Goal: Task Accomplishment & Management: Complete application form

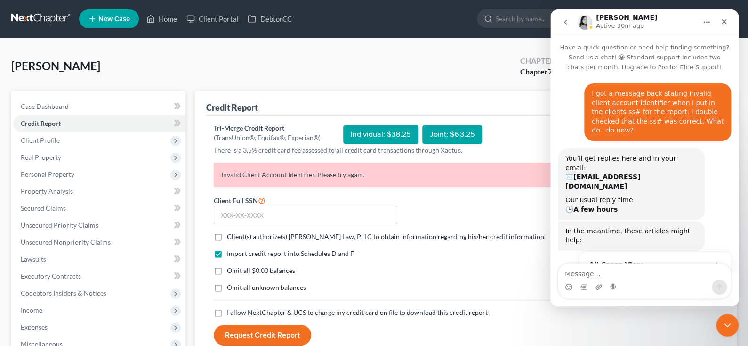
scroll to position [265, 0]
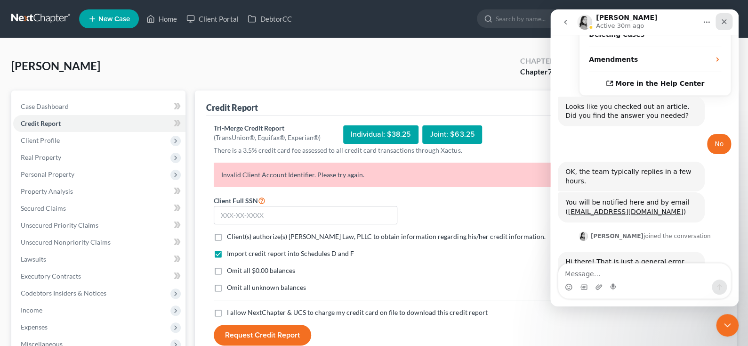
click at [728, 19] on div "Close" at bounding box center [724, 21] width 17 height 17
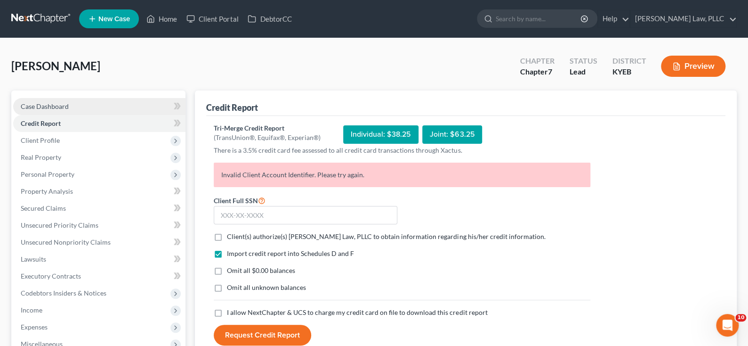
click at [58, 110] on span "Case Dashboard" at bounding box center [45, 106] width 48 height 8
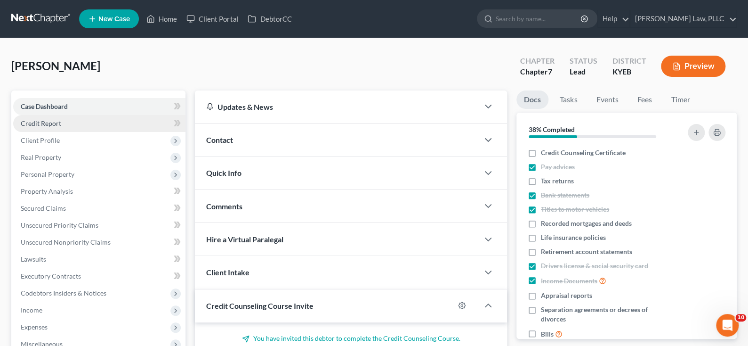
click at [61, 127] on span "Credit Report" at bounding box center [41, 123] width 41 height 8
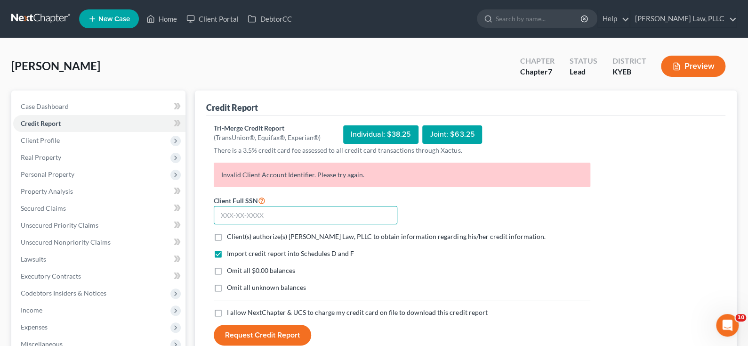
click at [292, 225] on input "text" at bounding box center [306, 215] width 184 height 19
type input "401-11-4107"
click at [227, 241] on label "Client(s) authorize(s) [PERSON_NAME] Law, PLLC to obtain information regarding …" at bounding box center [386, 236] width 318 height 9
click at [231, 238] on input "Client(s) authorize(s) [PERSON_NAME] Law, PLLC to obtain information regarding …" at bounding box center [234, 235] width 6 height 6
checkbox input "true"
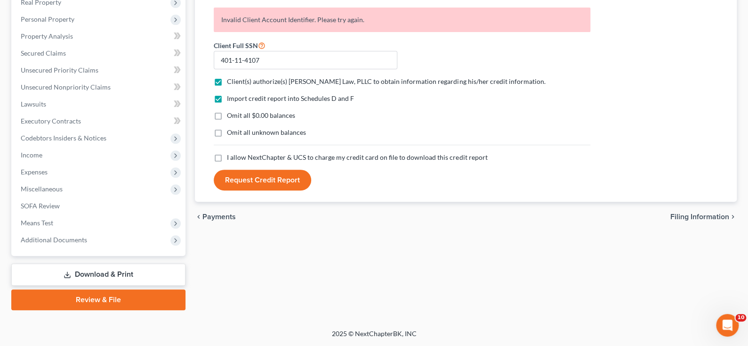
scroll to position [188, 0]
click at [227, 162] on label "I allow NextChapter & UCS to charge my credit card on file to download this cre…" at bounding box center [357, 157] width 260 height 9
click at [231, 159] on input "I allow NextChapter & UCS to charge my credit card on file to download this cre…" at bounding box center [234, 156] width 6 height 6
checkbox input "true"
click at [262, 190] on button "Request Credit Report" at bounding box center [263, 180] width 98 height 21
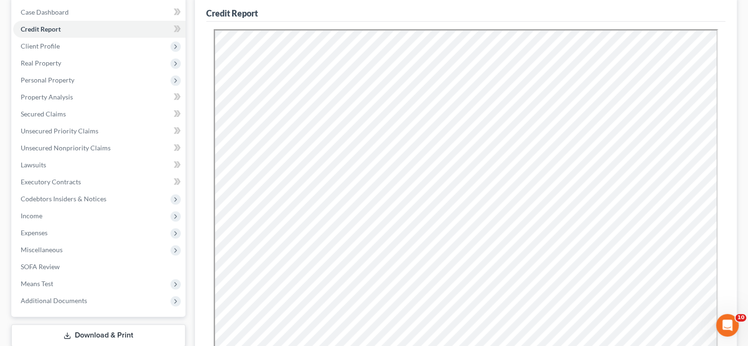
scroll to position [0, 0]
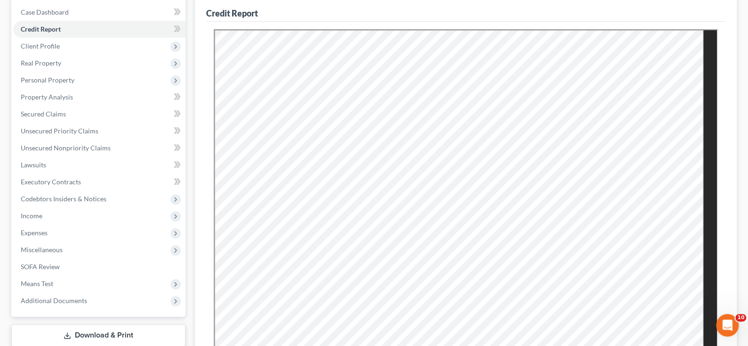
click at [734, 72] on div "Credit Report Resubmit Download Re-Import Creditors" at bounding box center [466, 227] width 542 height 463
click at [69, 16] on span "Case Dashboard" at bounding box center [45, 12] width 48 height 8
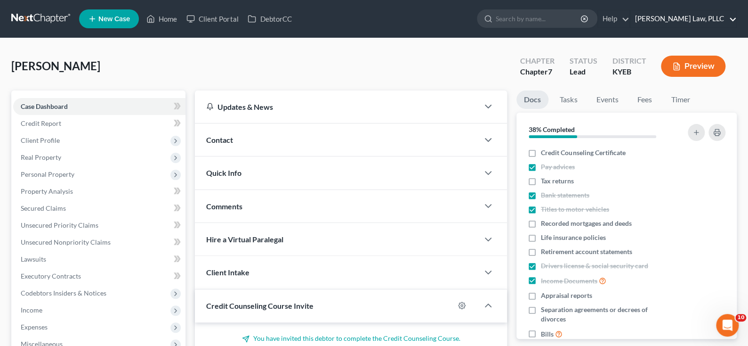
click at [731, 21] on link "[PERSON_NAME] Law, PLLC" at bounding box center [684, 18] width 106 height 17
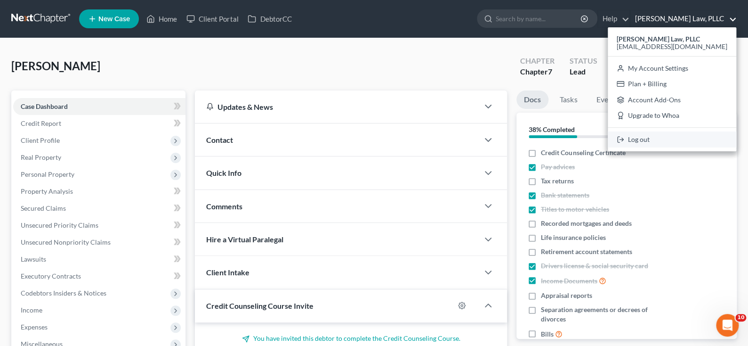
click at [622, 147] on link "Log out" at bounding box center [672, 139] width 129 height 16
